Goal: Find specific page/section: Find specific page/section

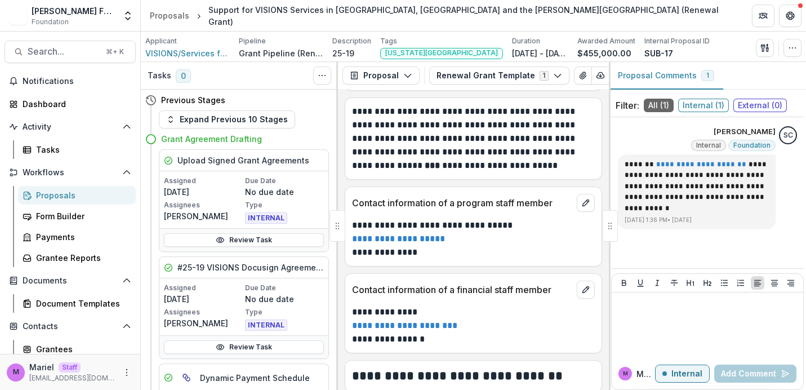
scroll to position [675, 0]
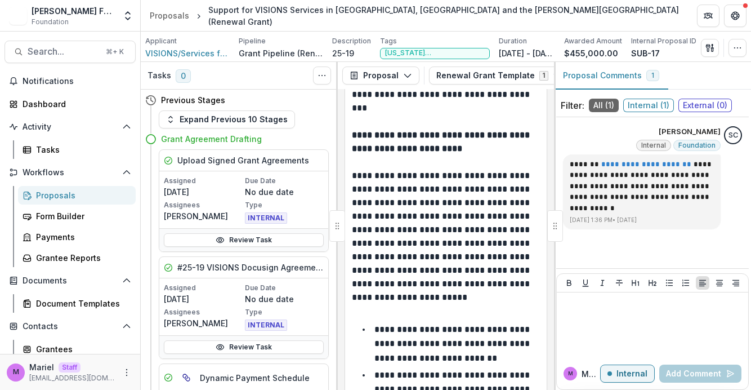
scroll to position [8728, 0]
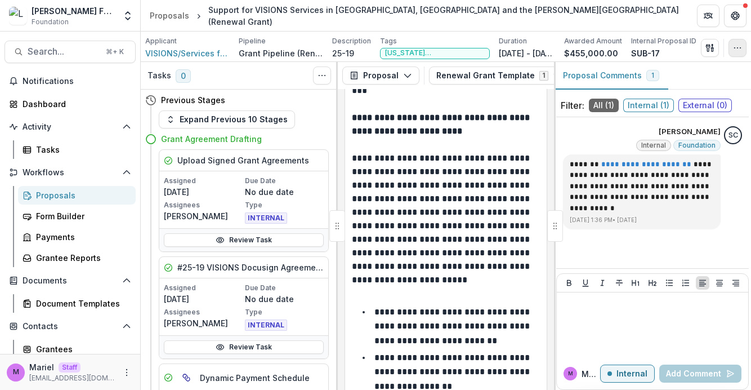
click at [733, 47] on icon "button" at bounding box center [737, 47] width 9 height 9
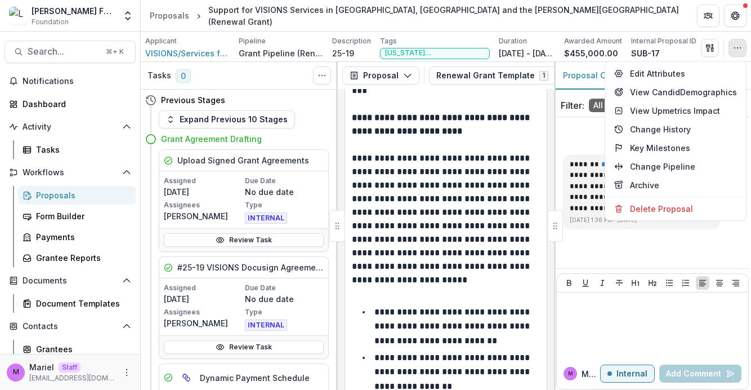
click at [591, 132] on div "**********" at bounding box center [642, 177] width 158 height 102
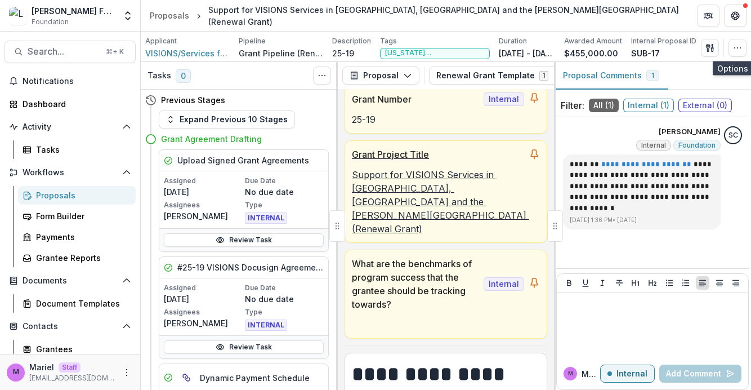
scroll to position [0, 0]
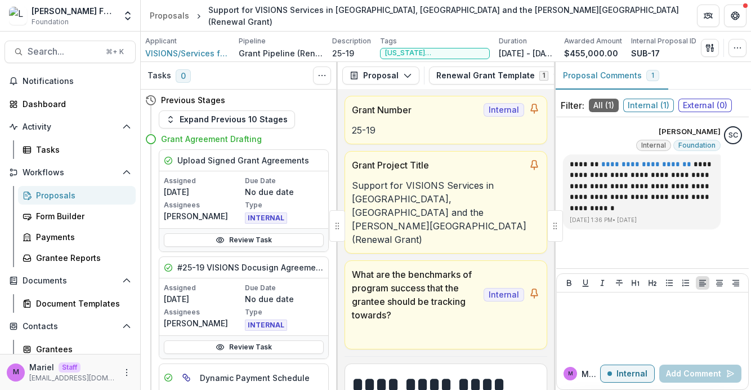
click at [475, 333] on div "**********" at bounding box center [446, 239] width 216 height 301
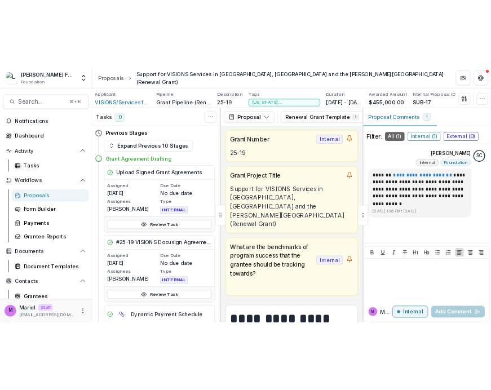
scroll to position [3926, 0]
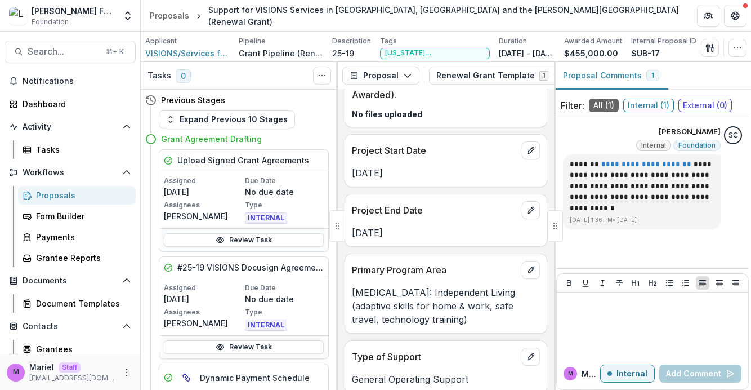
click at [353, 263] on p "Primary Program Area" at bounding box center [435, 270] width 166 height 14
click at [367, 263] on p "Primary Program Area" at bounding box center [435, 270] width 166 height 14
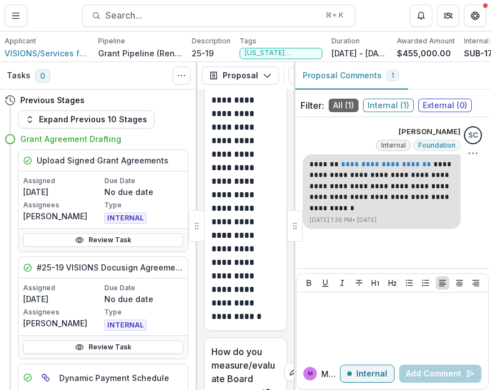
scroll to position [7770, 0]
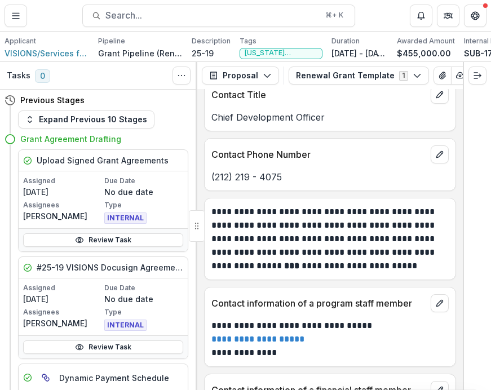
scroll to position [604, 0]
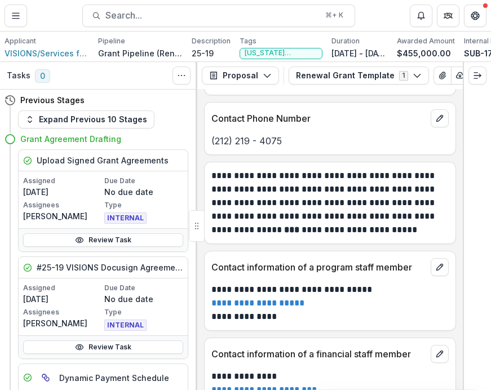
click at [303, 251] on div "Contact information of a program staff member" at bounding box center [329, 263] width 251 height 25
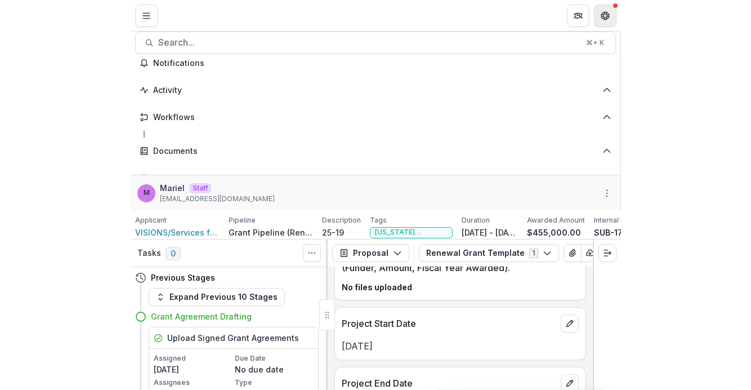
scroll to position [3252, 0]
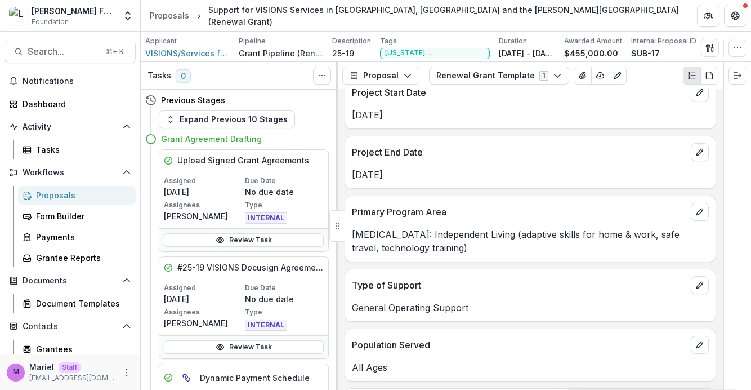
click at [490, 219] on p "Primary Program Area" at bounding box center [519, 212] width 335 height 14
click at [490, 255] on p "[MEDICAL_DATA]: Independent Living (adaptive skills for home & work, safe trave…" at bounding box center [530, 241] width 357 height 27
drag, startPoint x: 353, startPoint y: 239, endPoint x: 447, endPoint y: 241, distance: 94.1
click at [447, 219] on p "Primary Program Area" at bounding box center [519, 212] width 335 height 14
copy p "Primary Program Area"
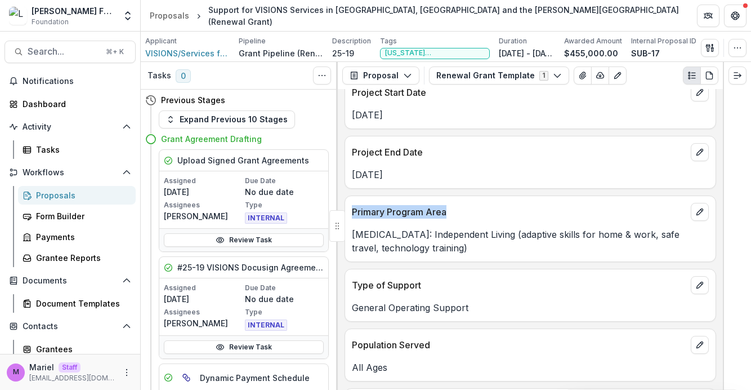
click at [442, 219] on p "Primary Program Area" at bounding box center [519, 212] width 335 height 14
click at [64, 215] on div "Form Builder" at bounding box center [81, 216] width 91 height 12
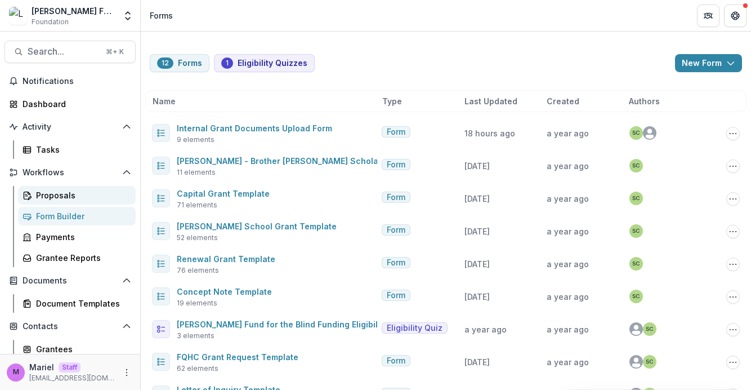
click at [71, 198] on div "Proposals" at bounding box center [81, 195] width 91 height 12
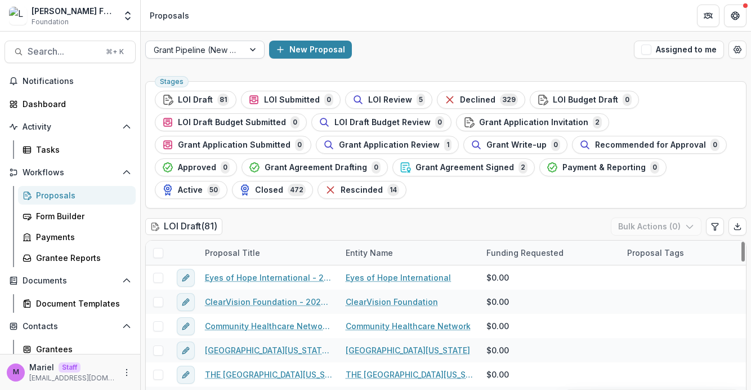
click at [238, 48] on div "Grant Pipeline (New Grantees)" at bounding box center [195, 50] width 98 height 16
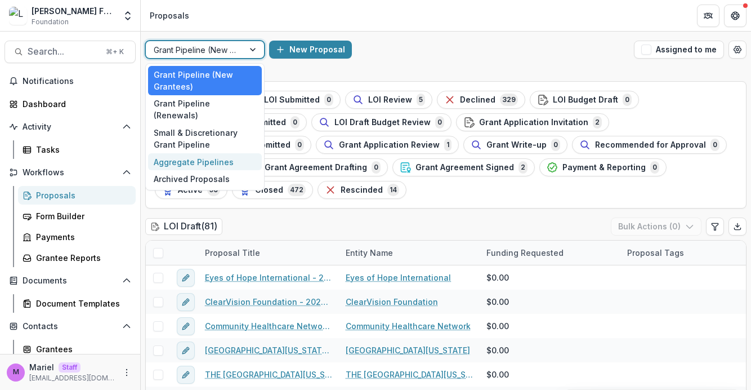
click at [206, 153] on div "Aggregate Pipelines" at bounding box center [205, 161] width 114 height 17
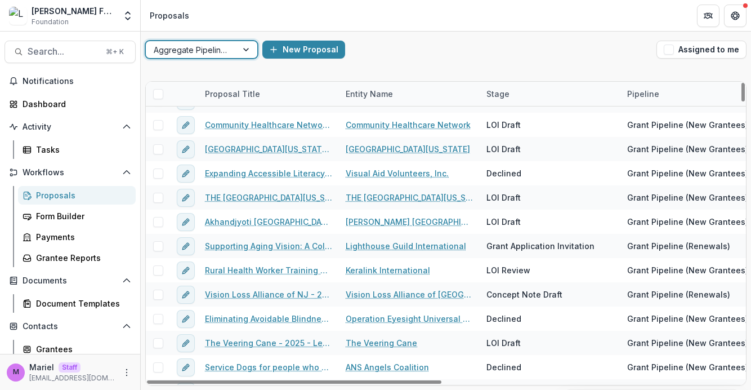
scroll to position [382, 0]
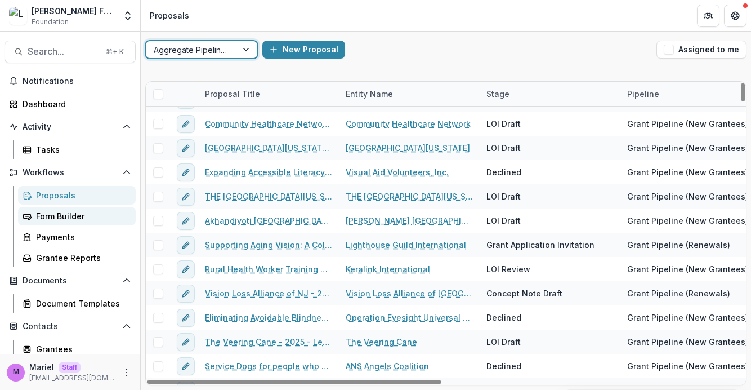
click at [79, 219] on div "Form Builder" at bounding box center [81, 216] width 91 height 12
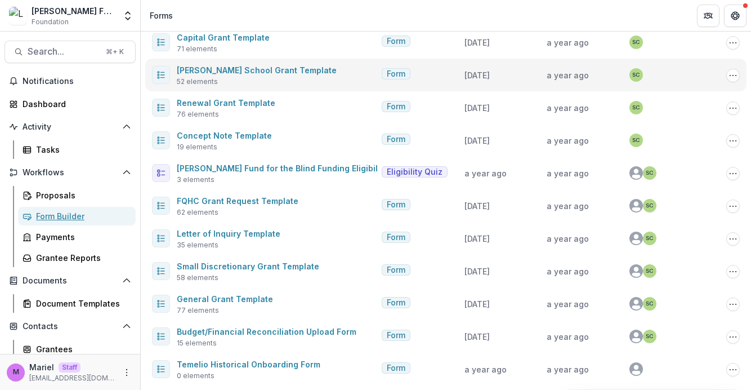
scroll to position [160, 0]
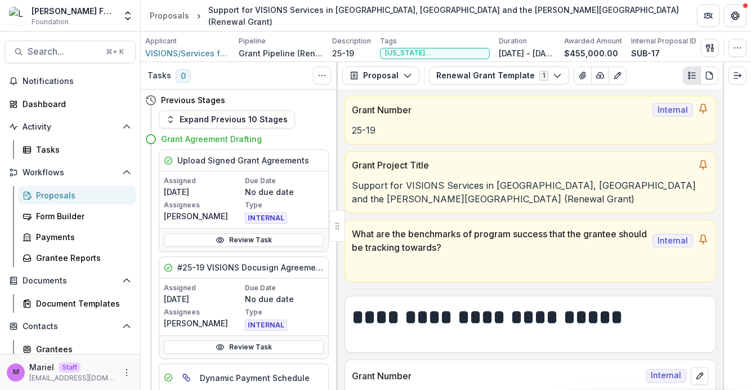
click at [490, 14] on header "Proposals Support for VISIONS Services in [GEOGRAPHIC_DATA], [GEOGRAPHIC_DATA] …" at bounding box center [446, 15] width 610 height 31
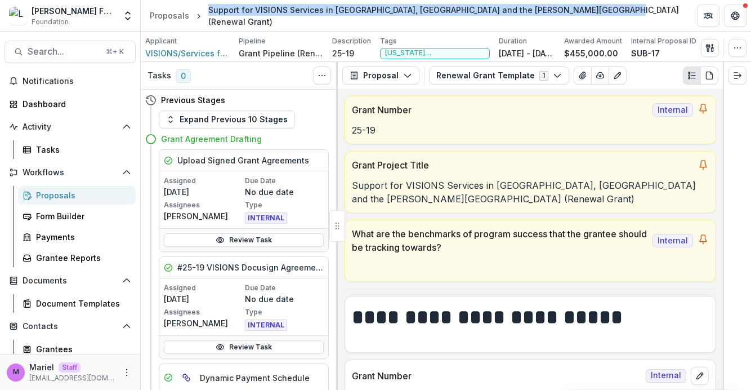
drag, startPoint x: 208, startPoint y: 16, endPoint x: 599, endPoint y: 15, distance: 391.4
click at [490, 15] on div "Support for VISIONS Services in [GEOGRAPHIC_DATA], [GEOGRAPHIC_DATA] and the [P…" at bounding box center [443, 16] width 471 height 24
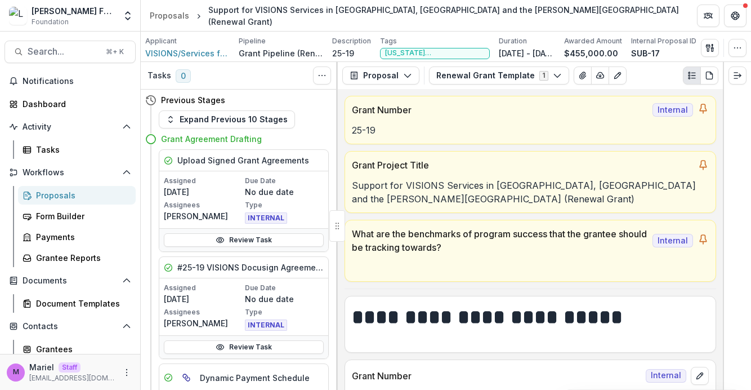
click at [490, 17] on div "Support for VISIONS Services in [GEOGRAPHIC_DATA], [GEOGRAPHIC_DATA] and the [P…" at bounding box center [443, 16] width 471 height 24
click at [60, 215] on div "Form Builder" at bounding box center [81, 216] width 91 height 12
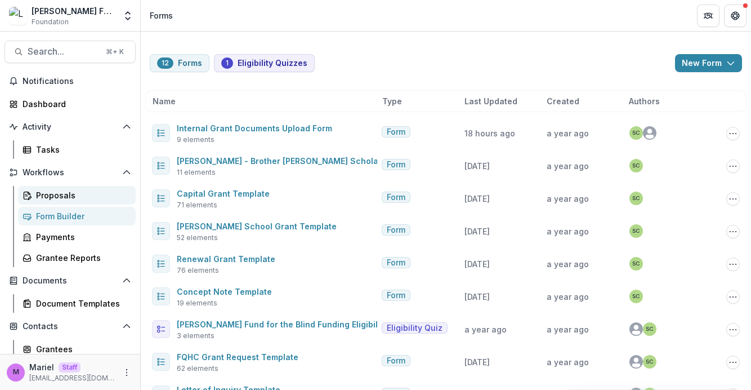
click at [55, 190] on div "Proposals" at bounding box center [81, 195] width 91 height 12
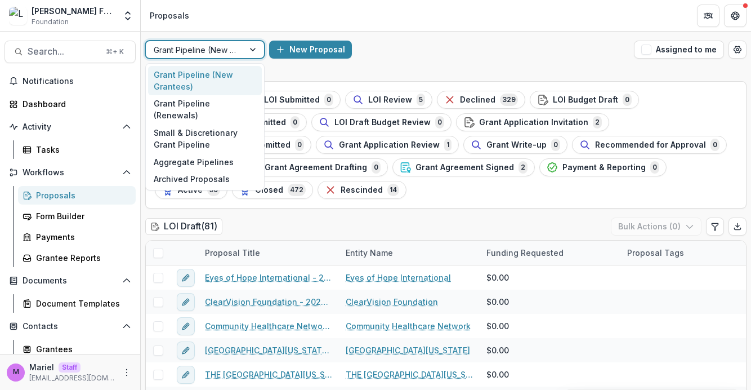
click at [225, 51] on div at bounding box center [195, 50] width 82 height 14
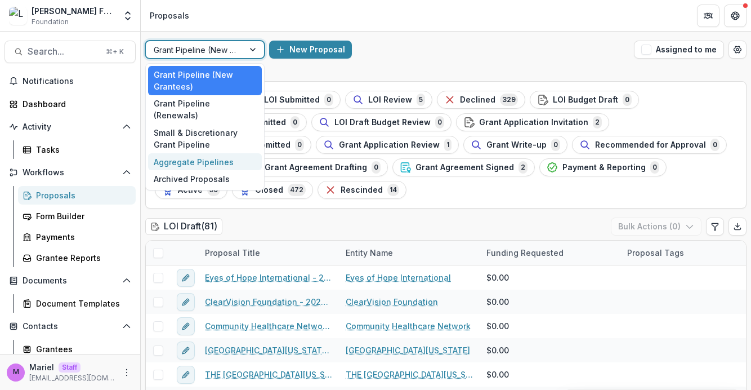
click at [206, 153] on div "Aggregate Pipelines" at bounding box center [205, 161] width 114 height 17
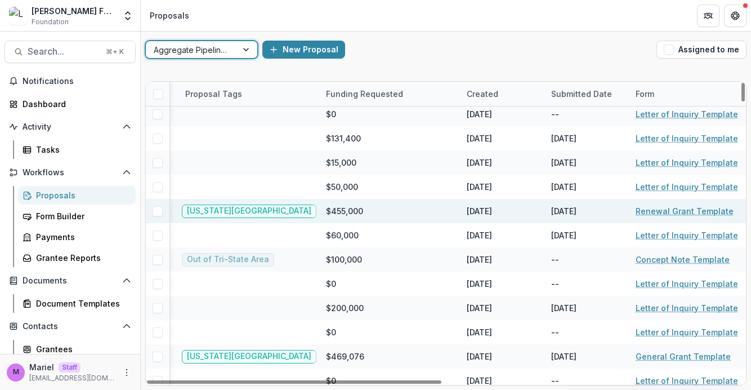
scroll to position [1579, 607]
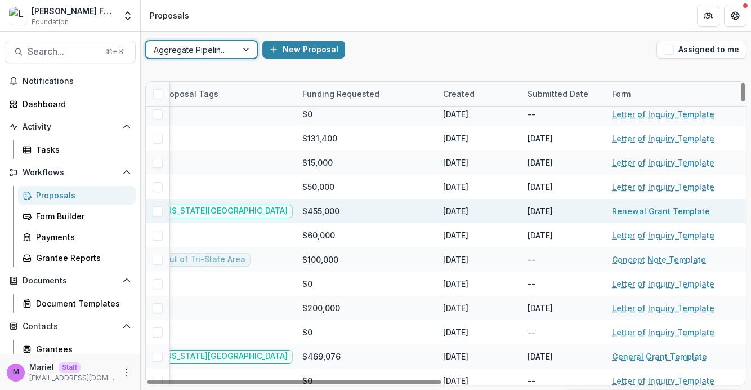
click at [490, 209] on link "Renewal Grant Template" at bounding box center [661, 211] width 98 height 12
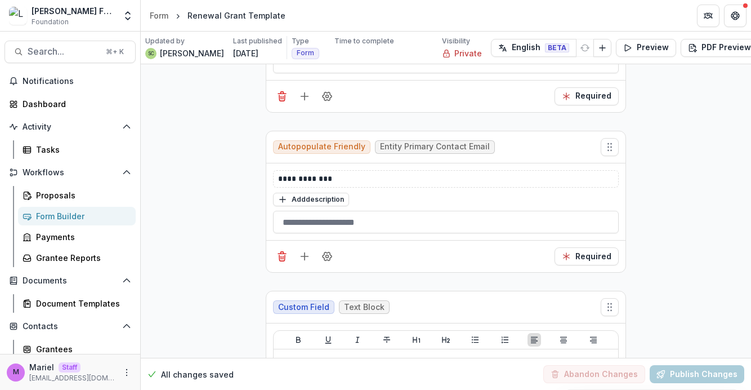
scroll to position [1183, 0]
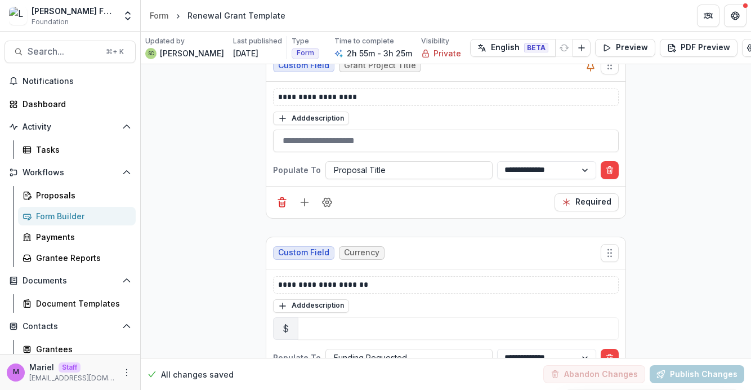
scroll to position [7181, 0]
